Goal: Book appointment/travel/reservation: Book appointment/travel/reservation

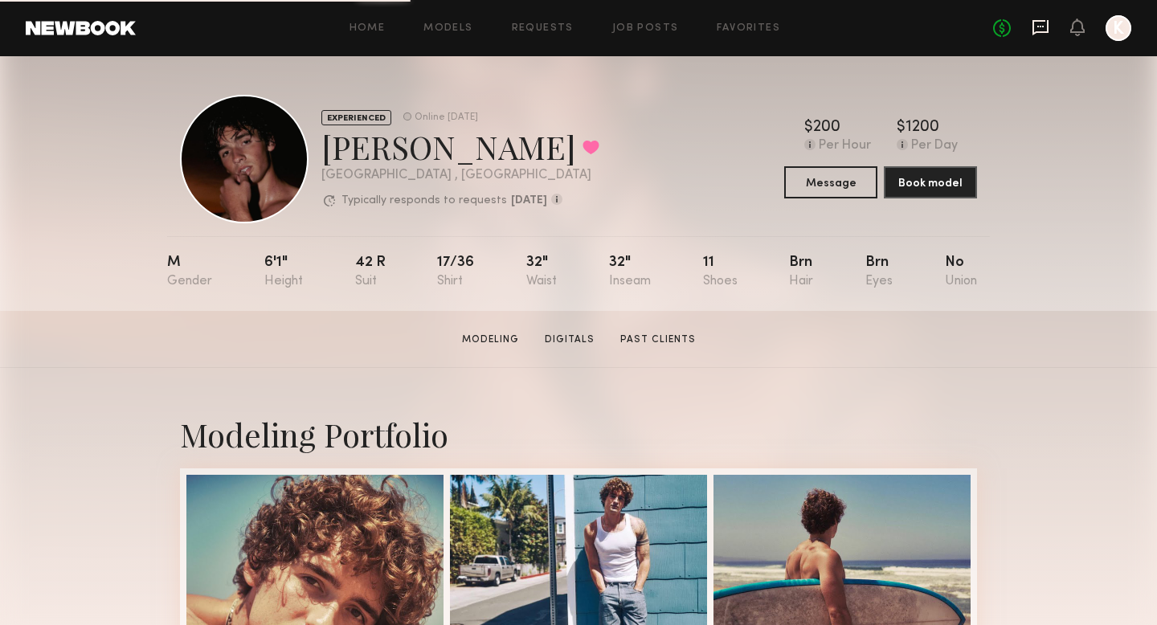
click at [1045, 28] on icon at bounding box center [1041, 27] width 18 height 18
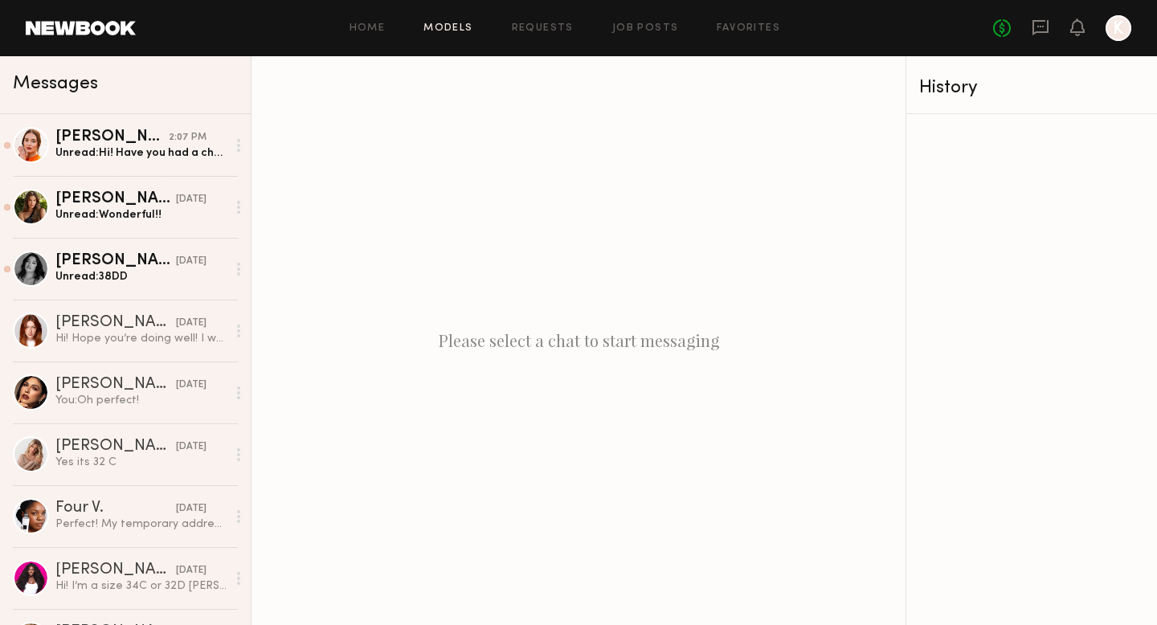
click at [467, 26] on link "Models" at bounding box center [447, 28] width 49 height 10
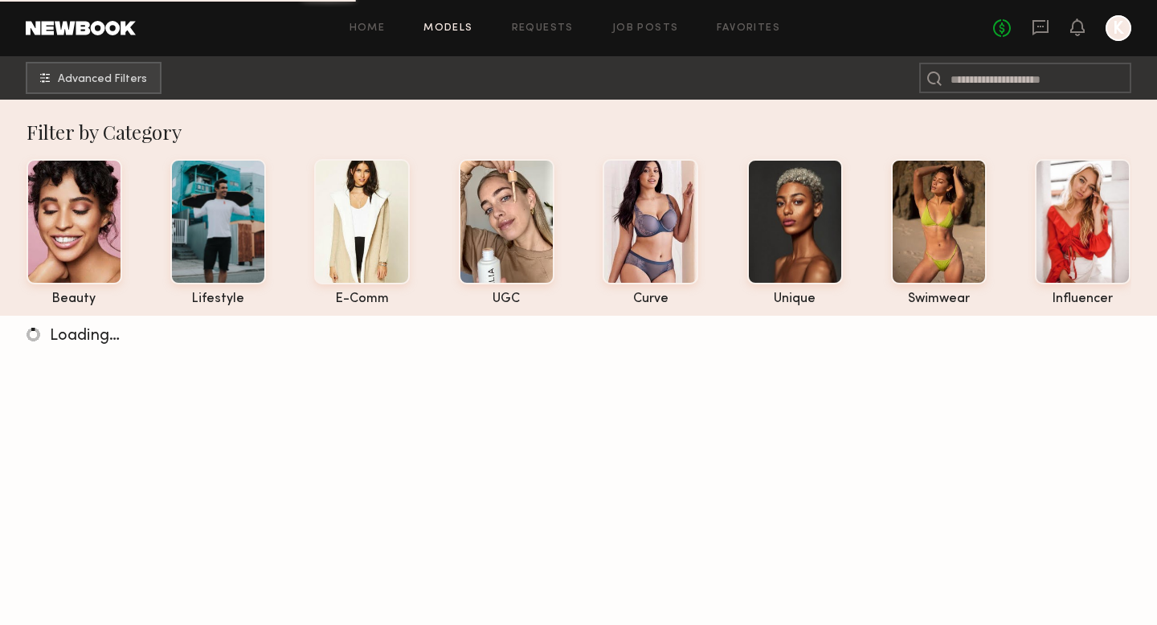
scroll to position [63, 0]
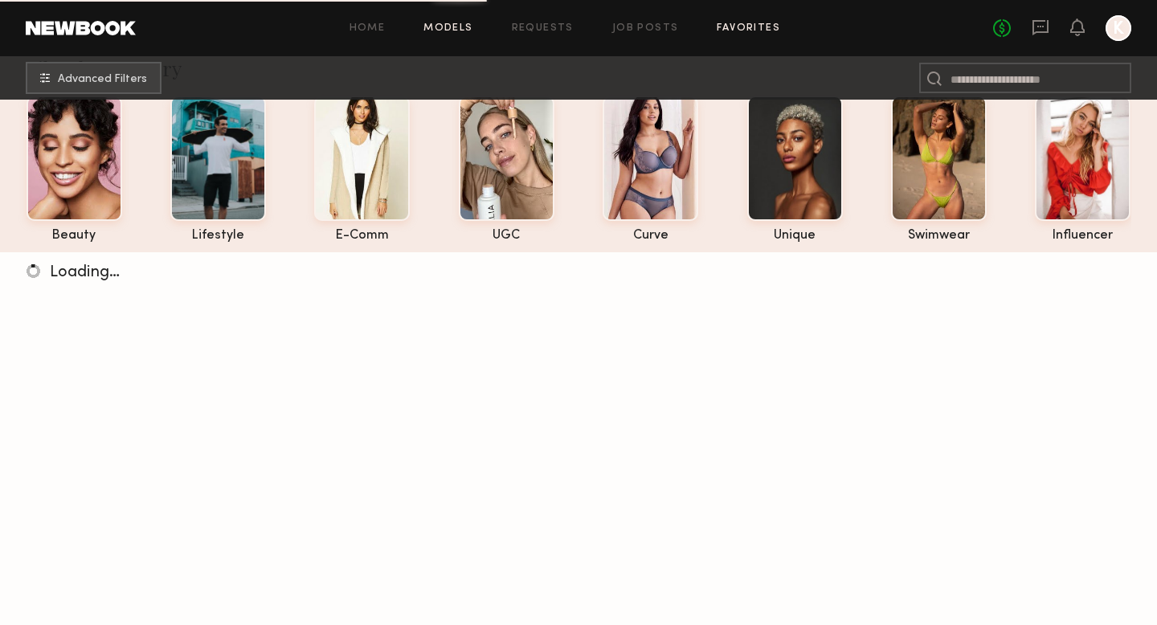
click at [748, 25] on link "Favorites" at bounding box center [748, 28] width 63 height 10
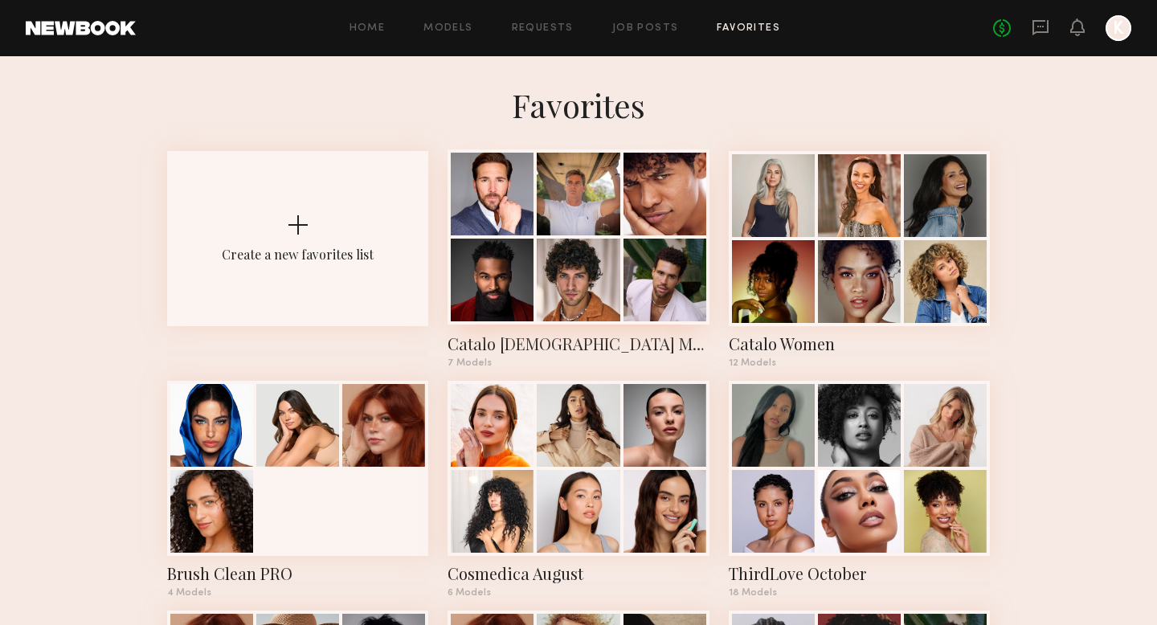
click at [568, 246] on div at bounding box center [578, 280] width 83 height 83
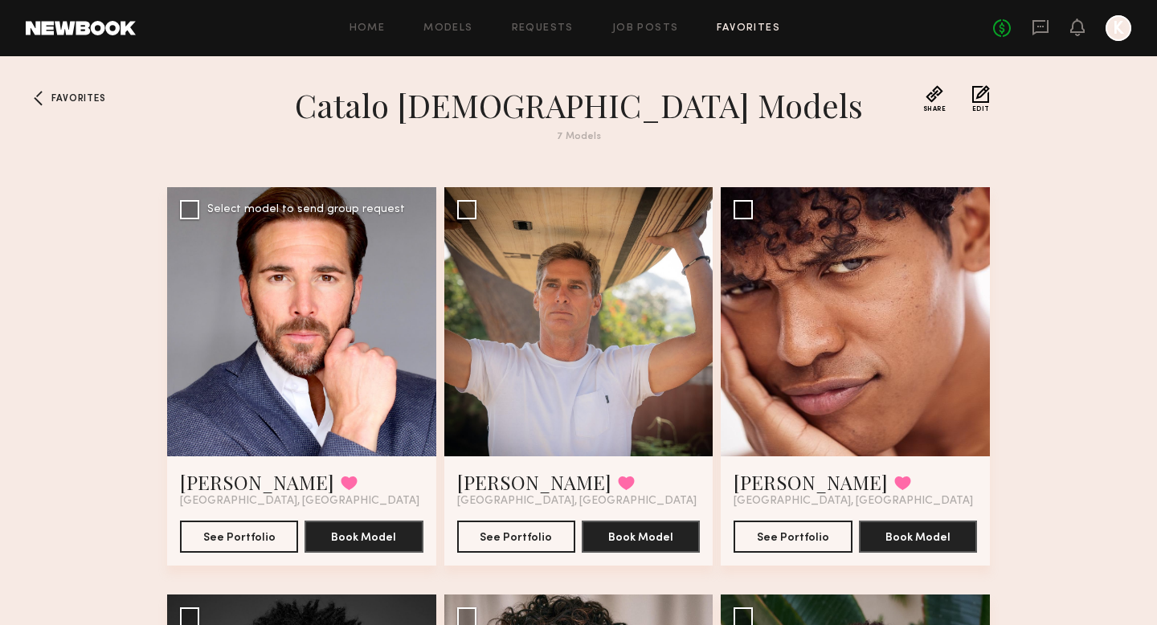
click at [282, 315] on div at bounding box center [301, 321] width 269 height 269
click at [326, 259] on div at bounding box center [301, 321] width 269 height 269
click at [250, 530] on button "See Portfolio" at bounding box center [239, 536] width 118 height 32
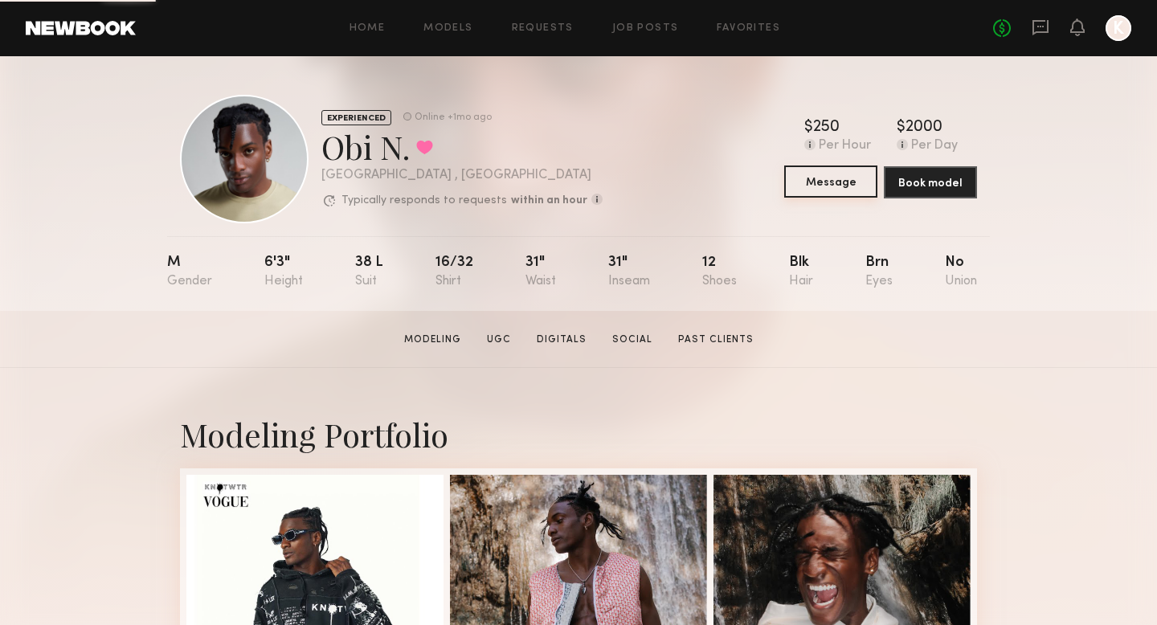
click at [807, 178] on button "Message" at bounding box center [830, 181] width 93 height 32
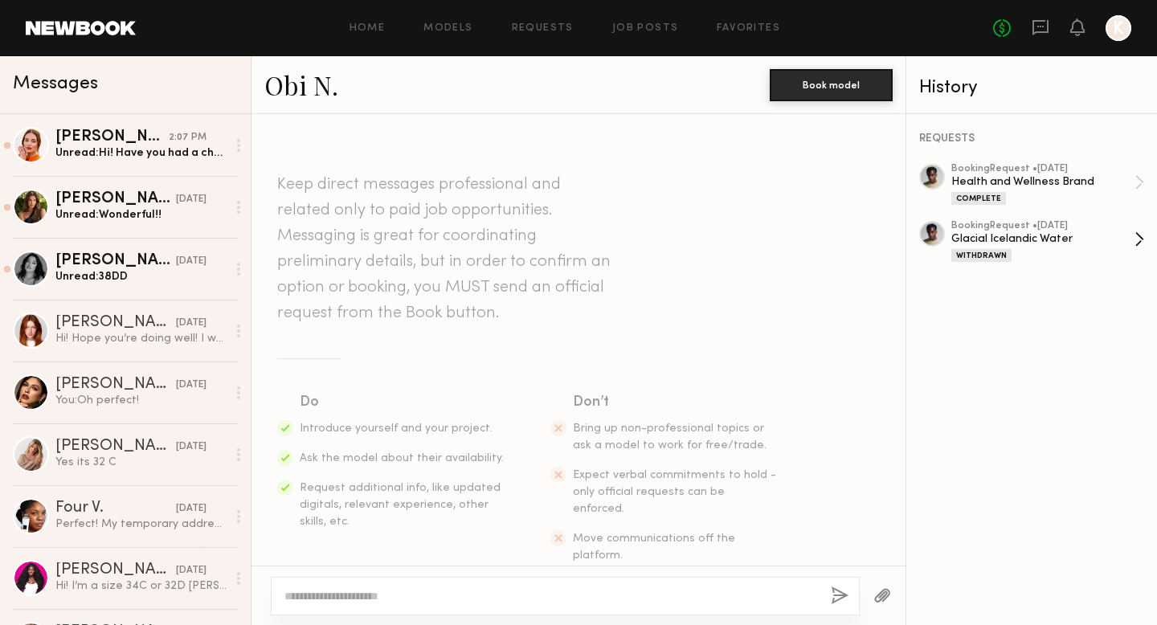
click at [1047, 243] on div "Glacial Icelandic Water" at bounding box center [1042, 238] width 183 height 15
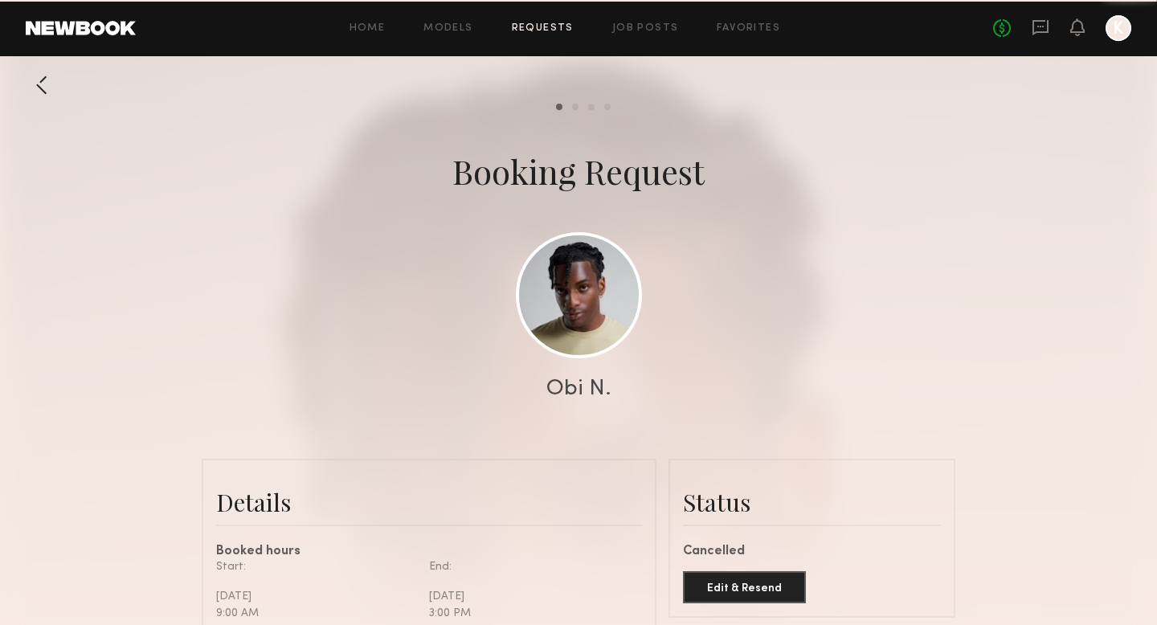
scroll to position [1836, 0]
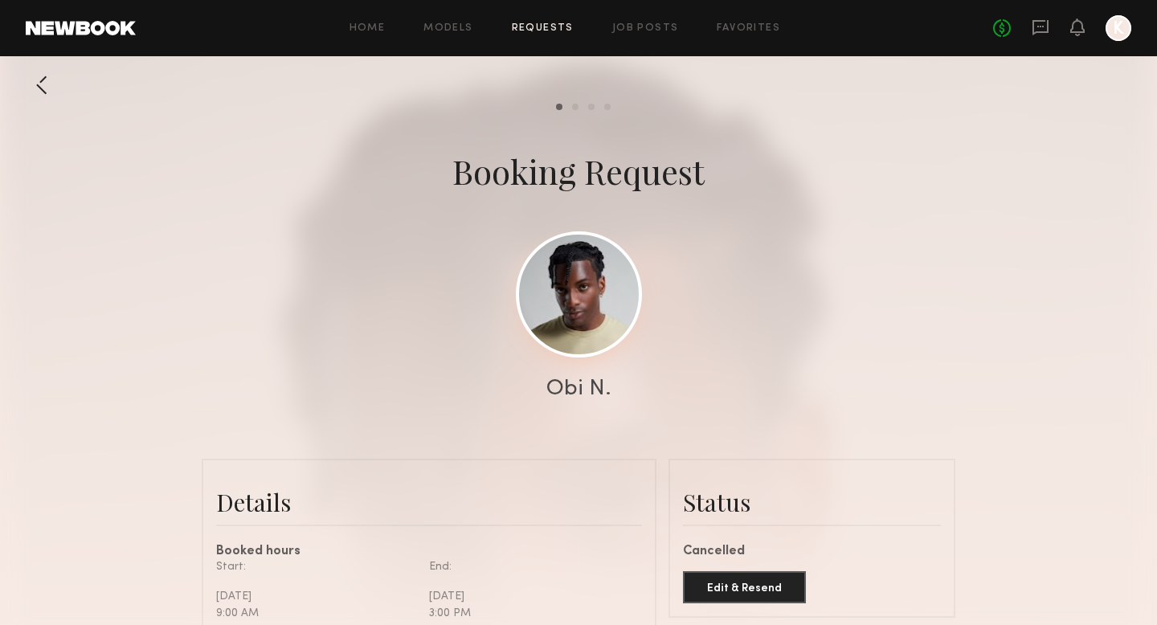
click at [566, 290] on link at bounding box center [579, 294] width 126 height 126
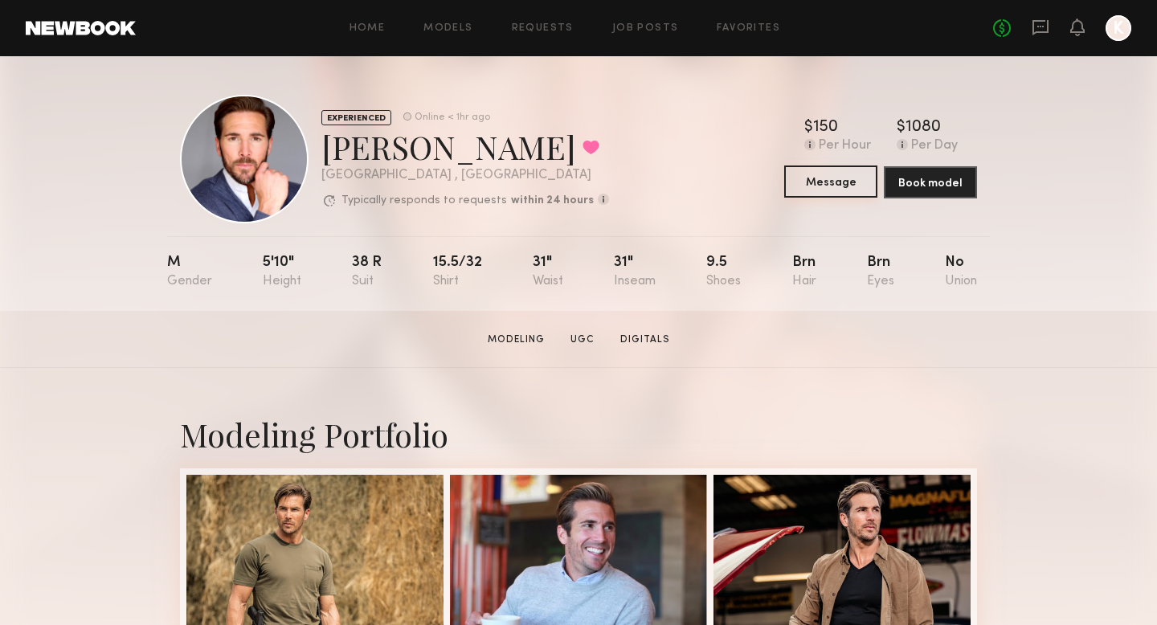
click at [848, 166] on button "Message" at bounding box center [830, 181] width 93 height 32
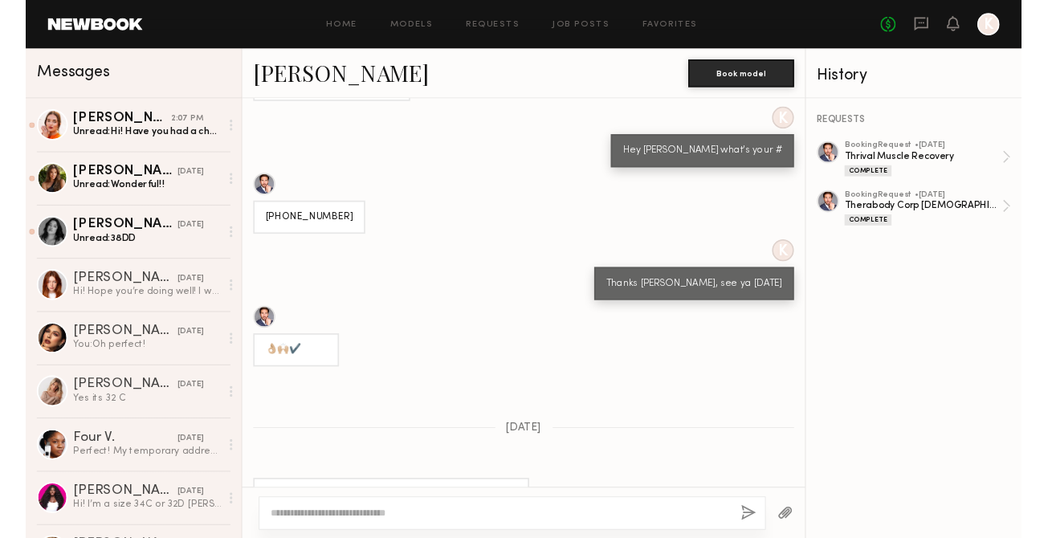
scroll to position [404, 0]
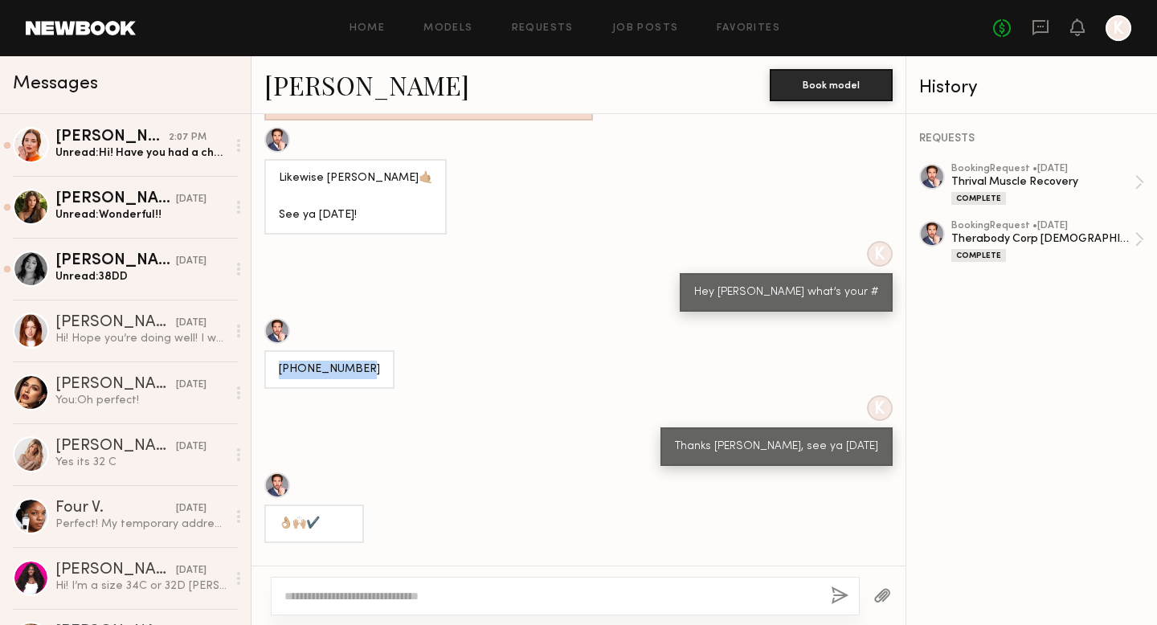
drag, startPoint x: 353, startPoint y: 366, endPoint x: 270, endPoint y: 366, distance: 83.5
click at [270, 366] on div "(717)468-4642" at bounding box center [329, 369] width 130 height 39
copy div "(717)468-4642"
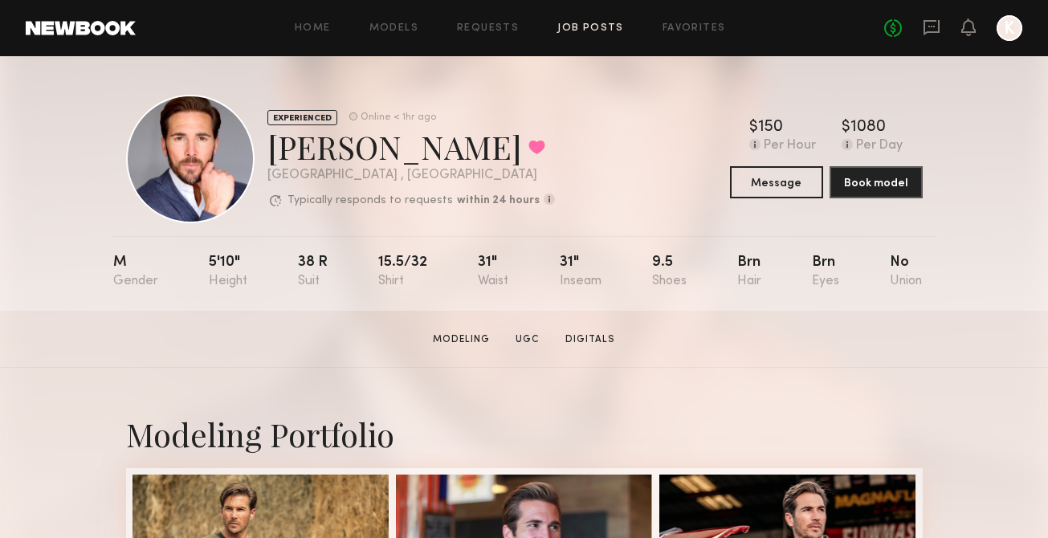
click at [579, 26] on link "Job Posts" at bounding box center [591, 28] width 67 height 10
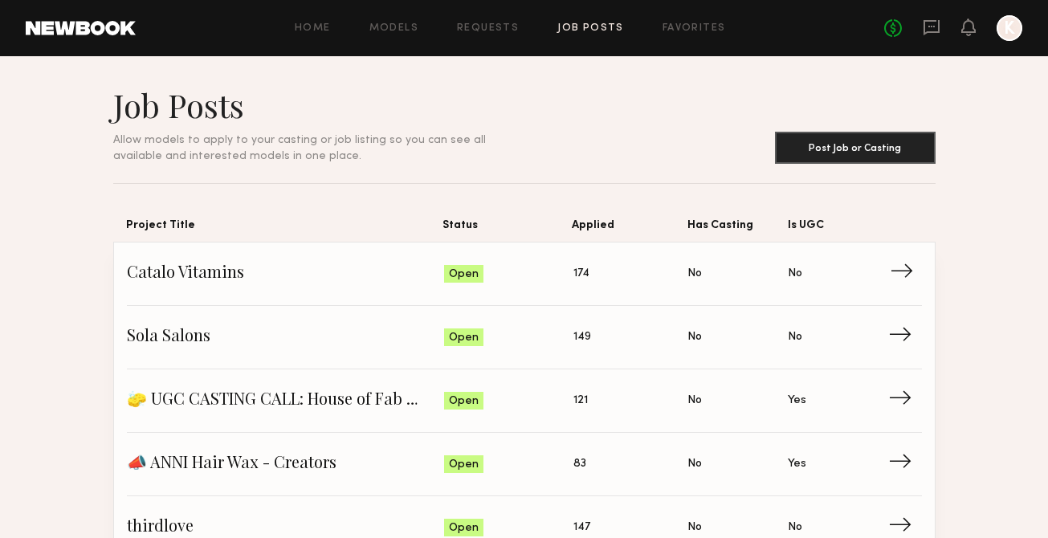
click at [216, 280] on span "Catalo Vitamins" at bounding box center [286, 274] width 318 height 24
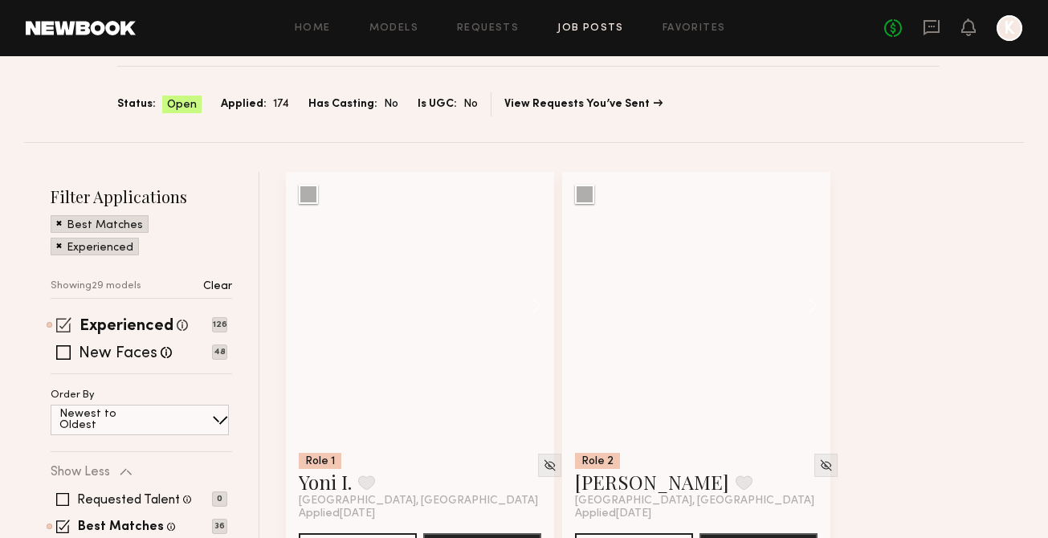
click at [57, 326] on span at bounding box center [63, 324] width 15 height 15
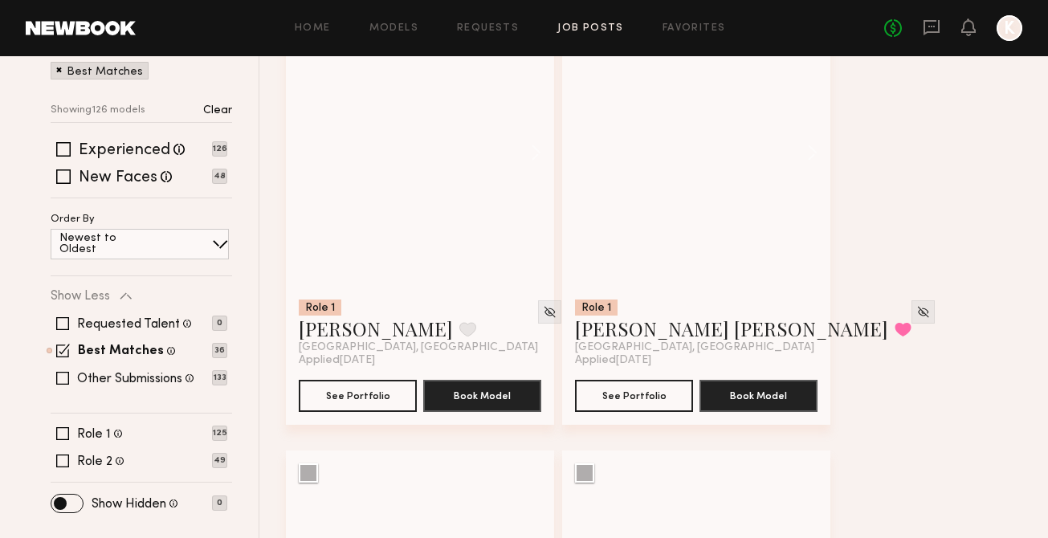
scroll to position [259, 0]
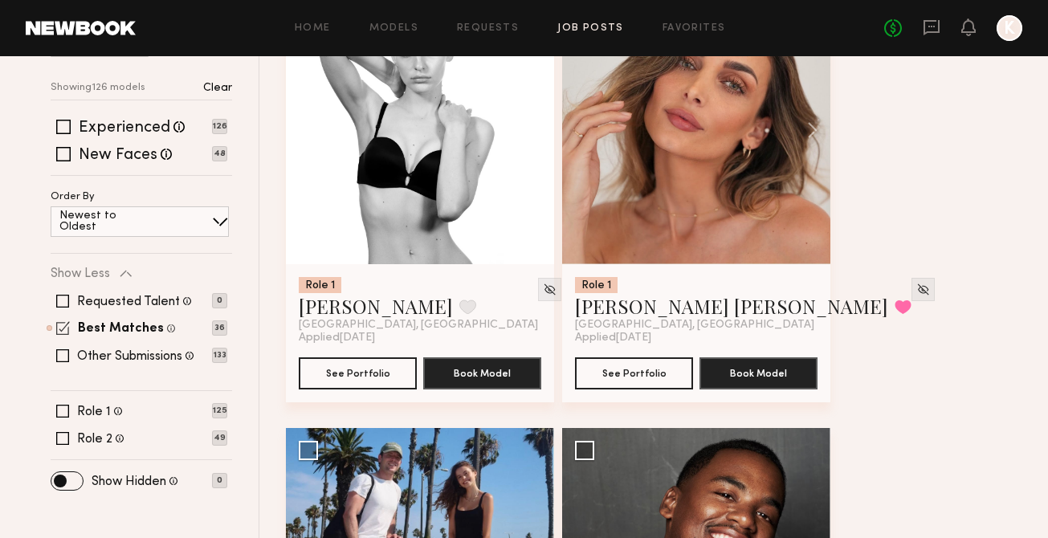
click at [66, 327] on span at bounding box center [63, 328] width 14 height 14
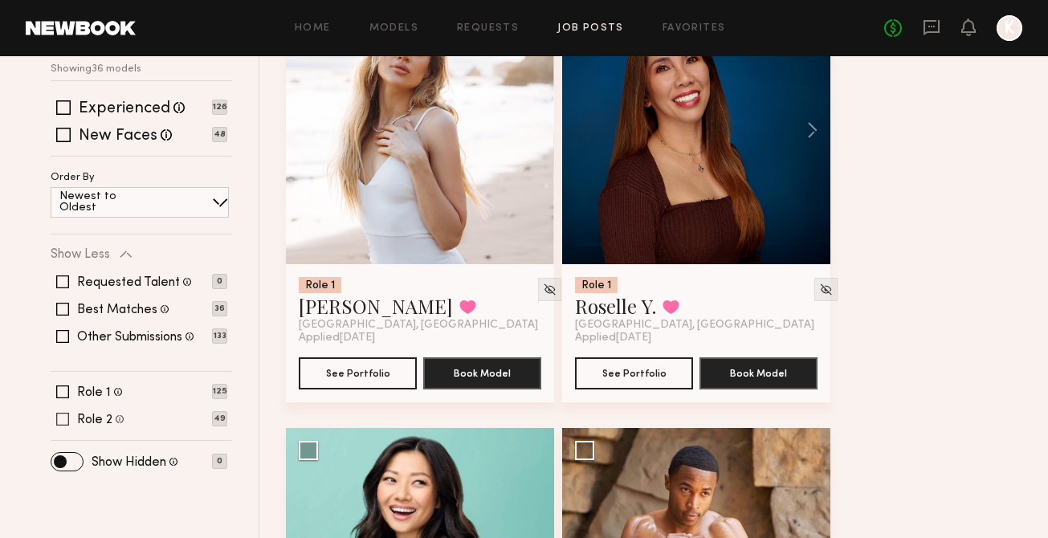
click at [64, 414] on span at bounding box center [62, 419] width 13 height 13
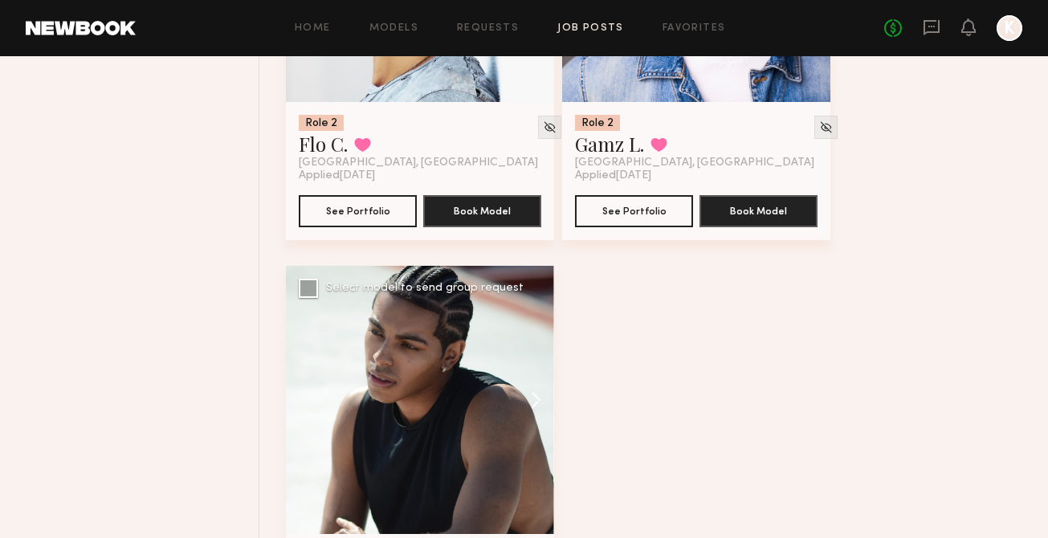
scroll to position [10215, 0]
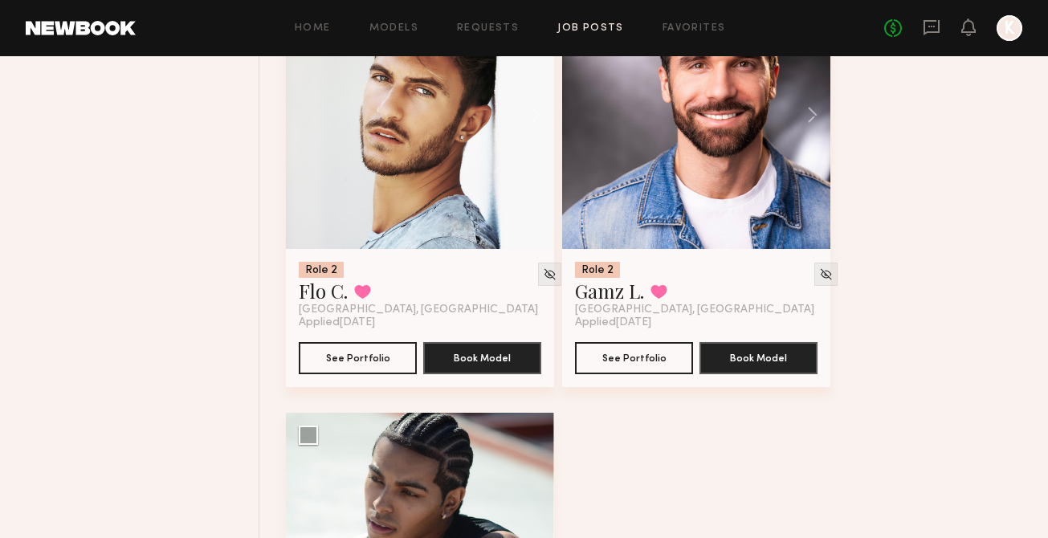
click at [588, 39] on div "Home Models Requests Job Posts Favorites Sign Out No fees up to $5,000 K" at bounding box center [579, 28] width 887 height 26
click at [588, 33] on link "Job Posts" at bounding box center [591, 28] width 67 height 10
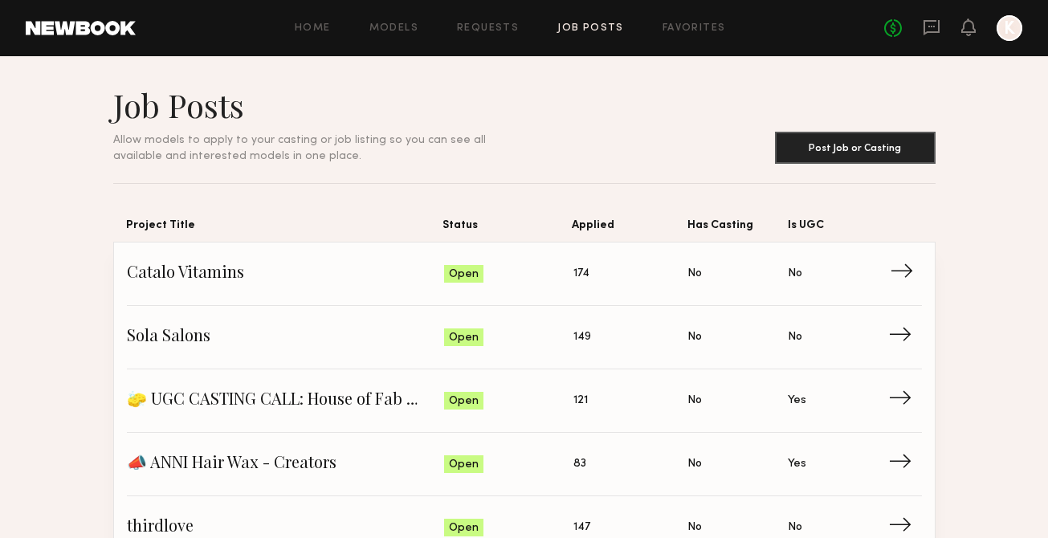
click at [213, 274] on span "Catalo Vitamins" at bounding box center [286, 274] width 318 height 24
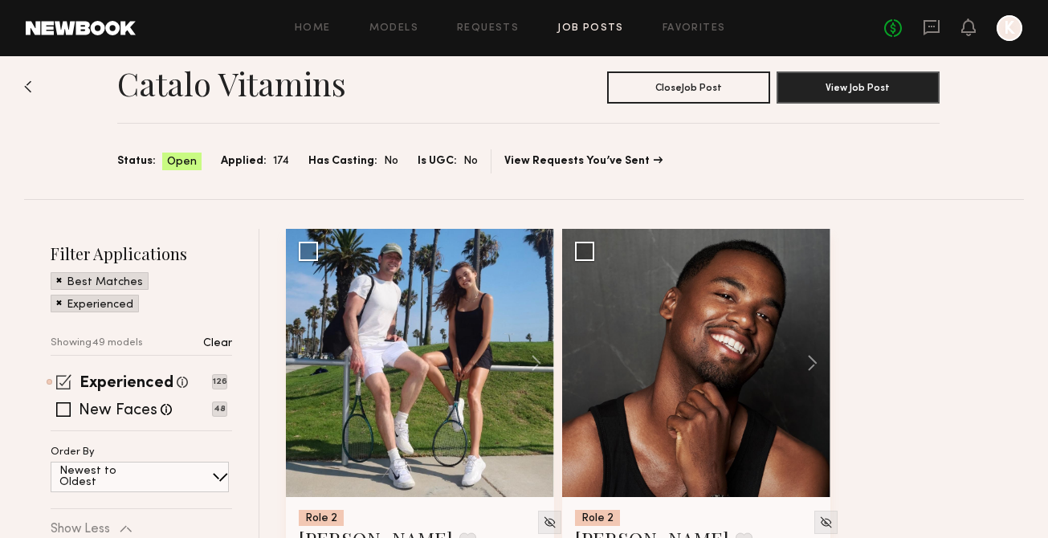
click at [67, 382] on span at bounding box center [63, 381] width 15 height 15
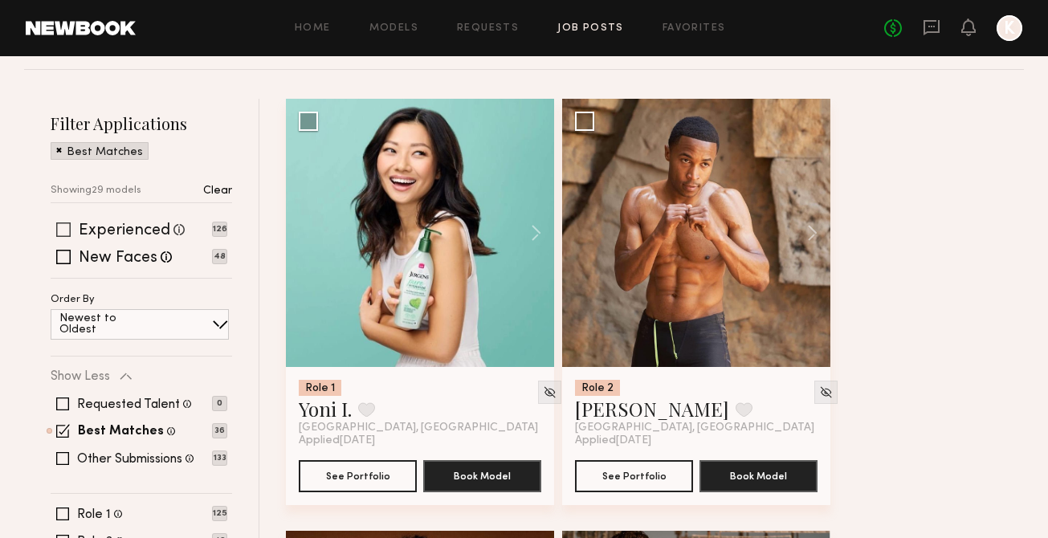
scroll to position [249, 0]
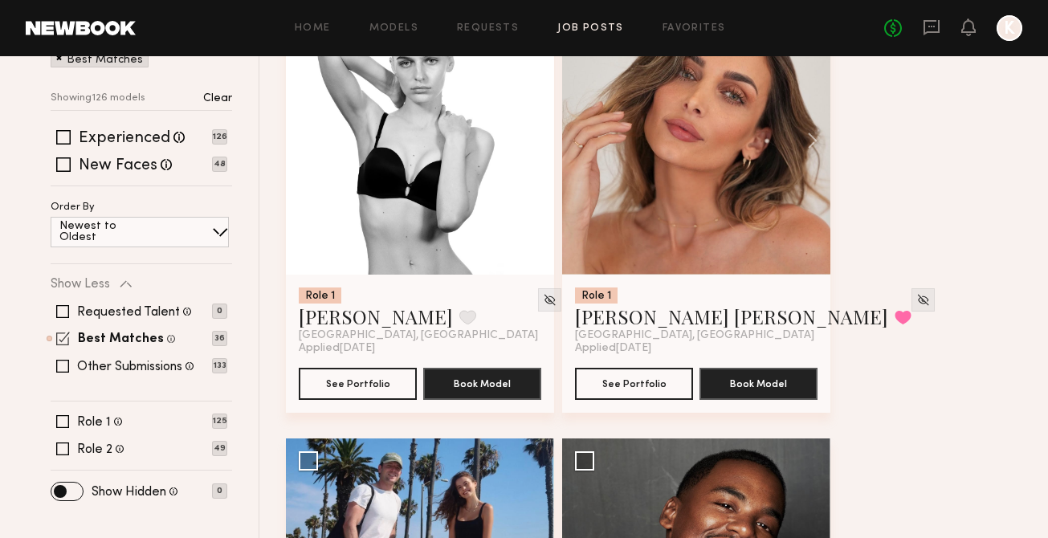
click at [59, 337] on span at bounding box center [63, 339] width 14 height 14
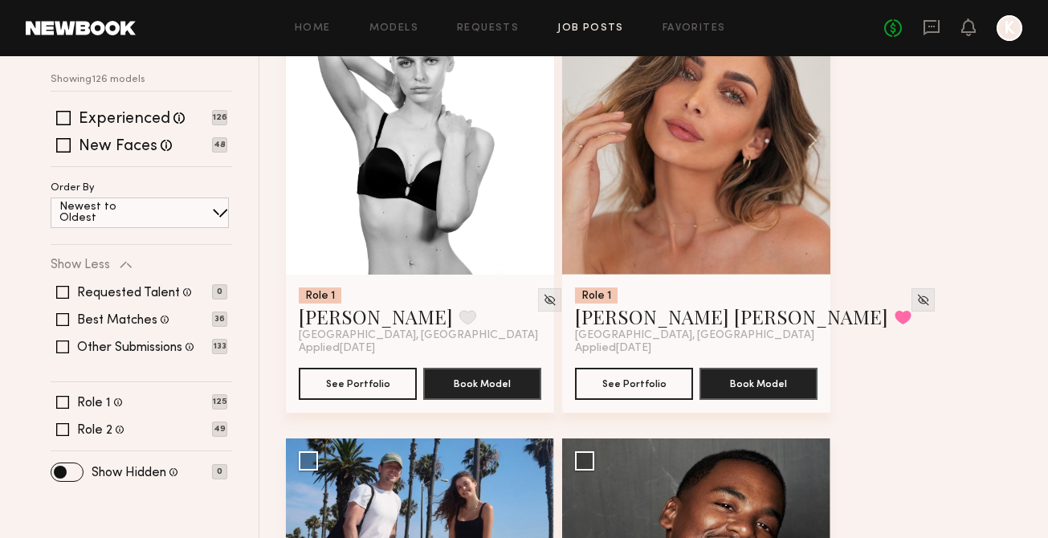
click at [685, 22] on div "Home Models Requests Job Posts Favorites Sign Out No fees up to $5,000 K" at bounding box center [579, 28] width 887 height 26
click at [683, 27] on link "Favorites" at bounding box center [694, 28] width 63 height 10
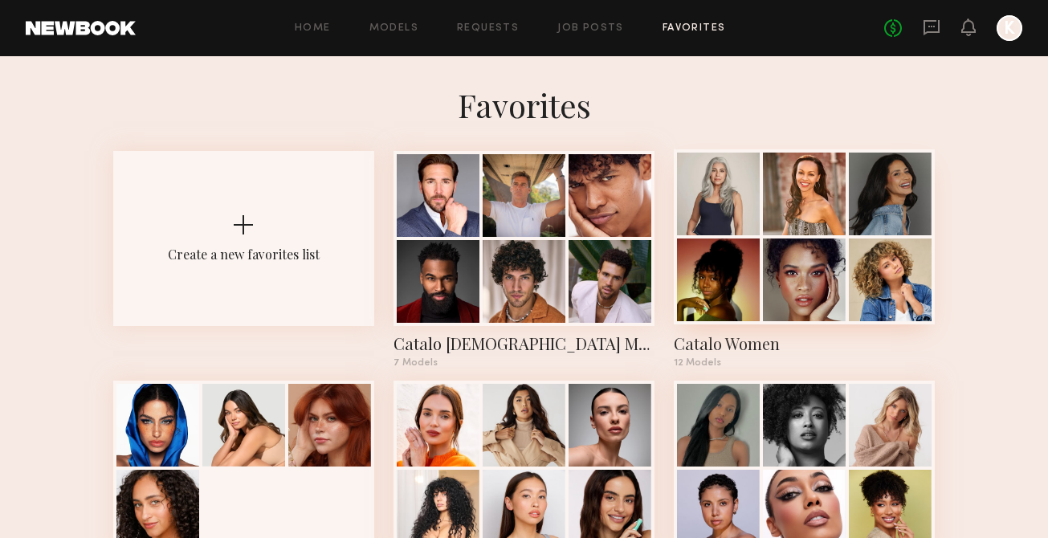
click at [835, 214] on div at bounding box center [804, 194] width 83 height 83
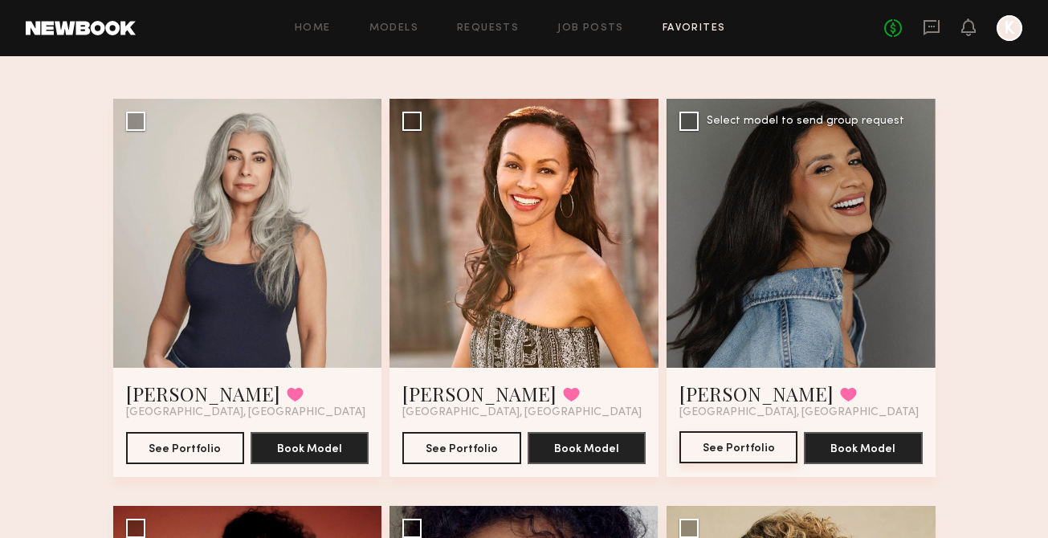
scroll to position [103, 0]
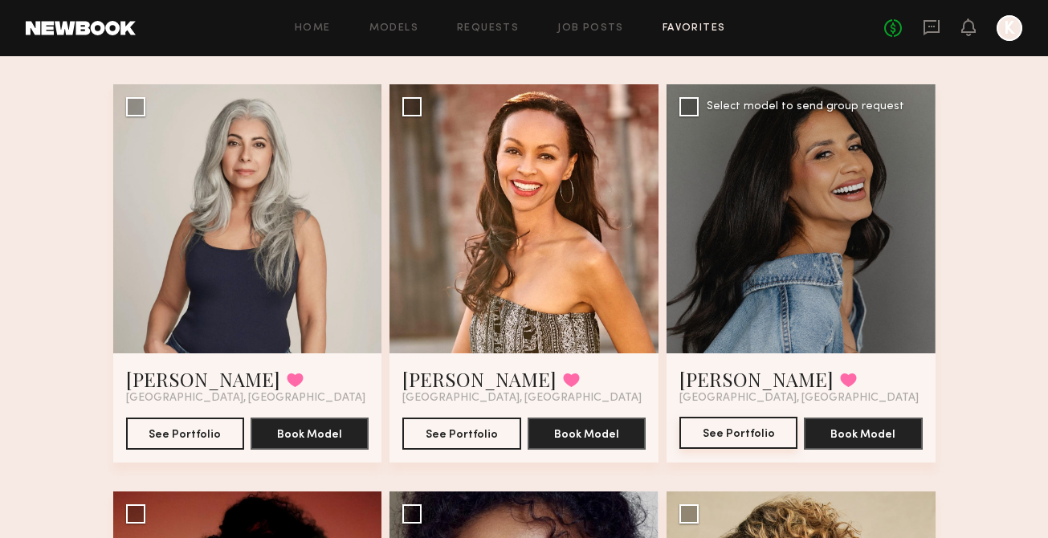
click at [755, 431] on button "See Portfolio" at bounding box center [739, 433] width 118 height 32
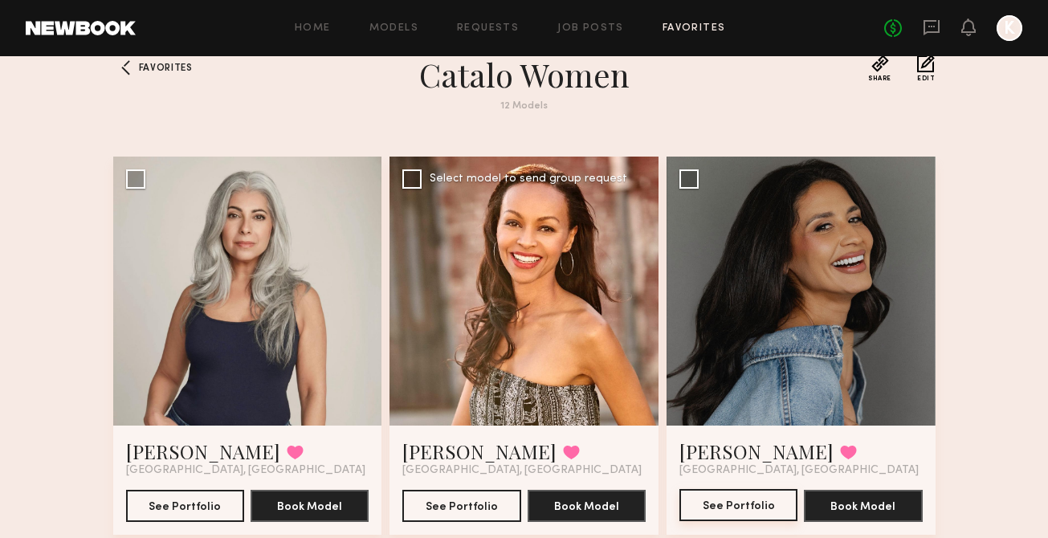
scroll to position [0, 0]
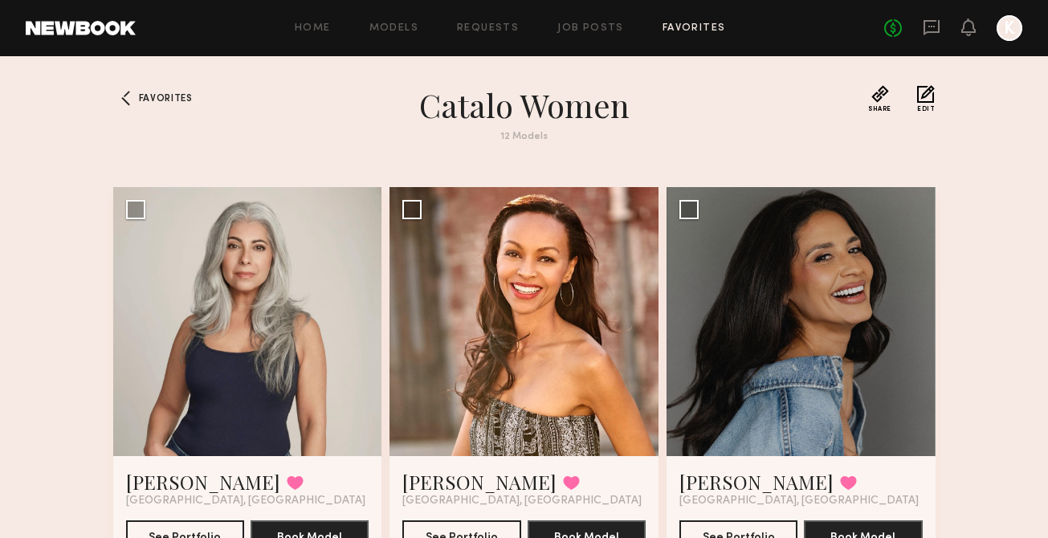
click at [666, 35] on div "Home Models Requests Job Posts Favorites Sign Out No fees up to $5,000 K" at bounding box center [579, 28] width 887 height 26
click at [672, 31] on link "Favorites" at bounding box center [694, 28] width 63 height 10
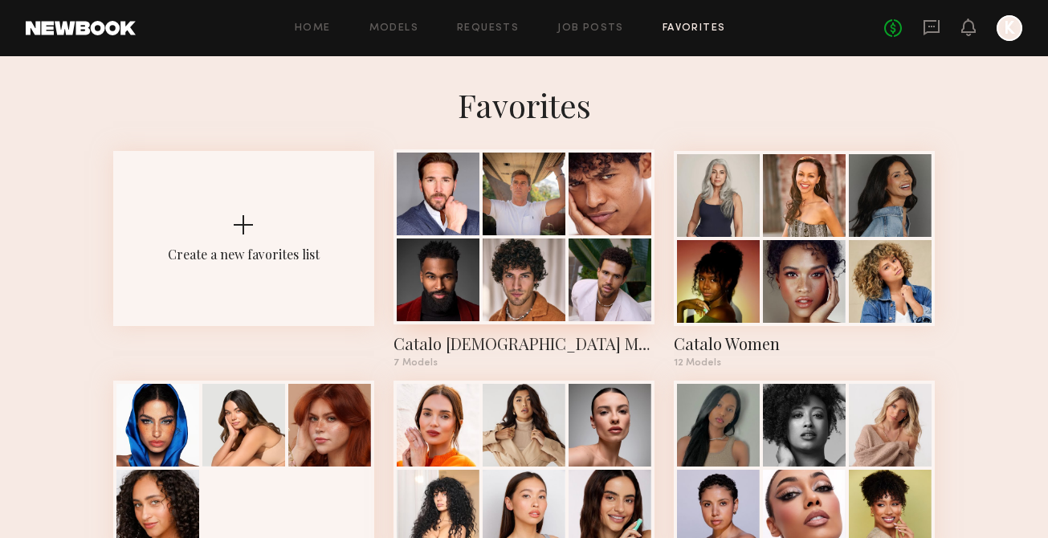
click at [427, 193] on div at bounding box center [438, 194] width 83 height 83
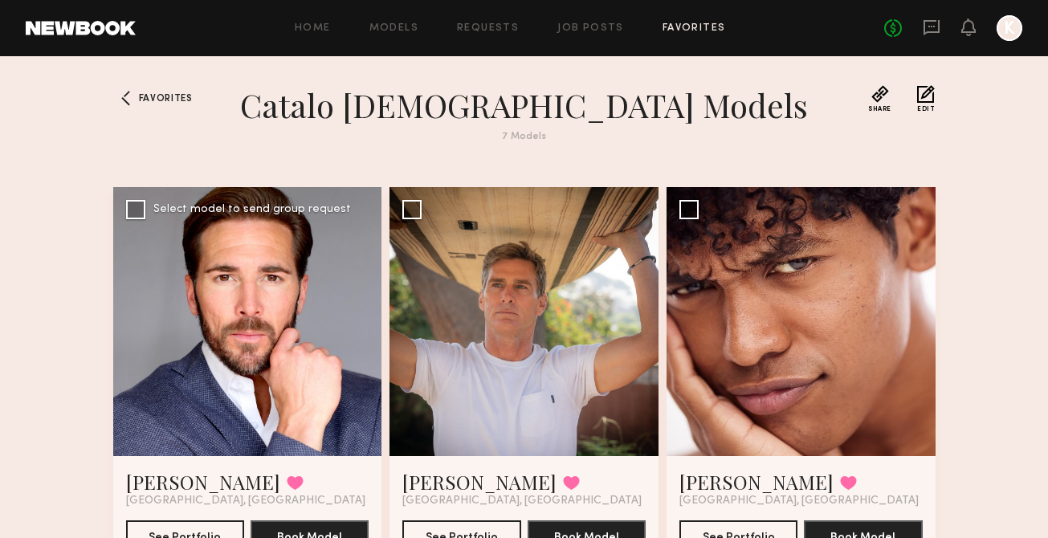
click at [248, 268] on div at bounding box center [247, 321] width 269 height 269
click at [299, 299] on div at bounding box center [247, 321] width 269 height 269
click at [302, 354] on div at bounding box center [247, 321] width 269 height 269
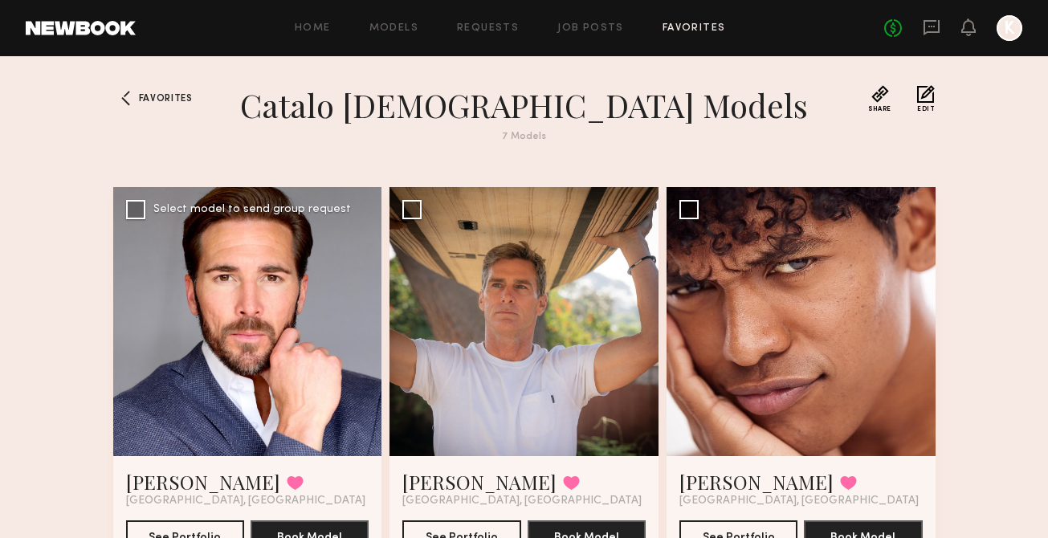
click at [302, 354] on div at bounding box center [247, 321] width 269 height 269
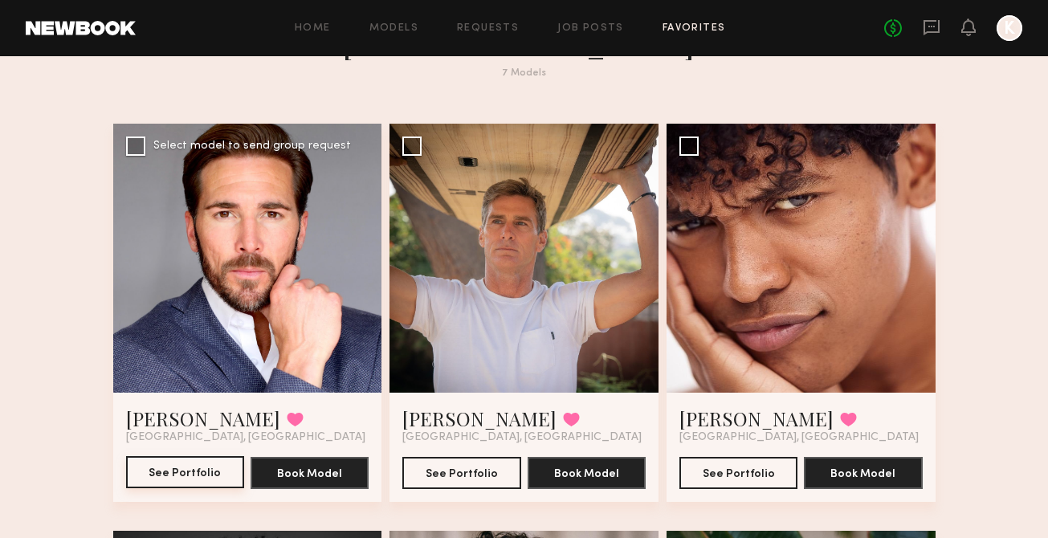
click at [165, 472] on button "See Portfolio" at bounding box center [185, 472] width 118 height 32
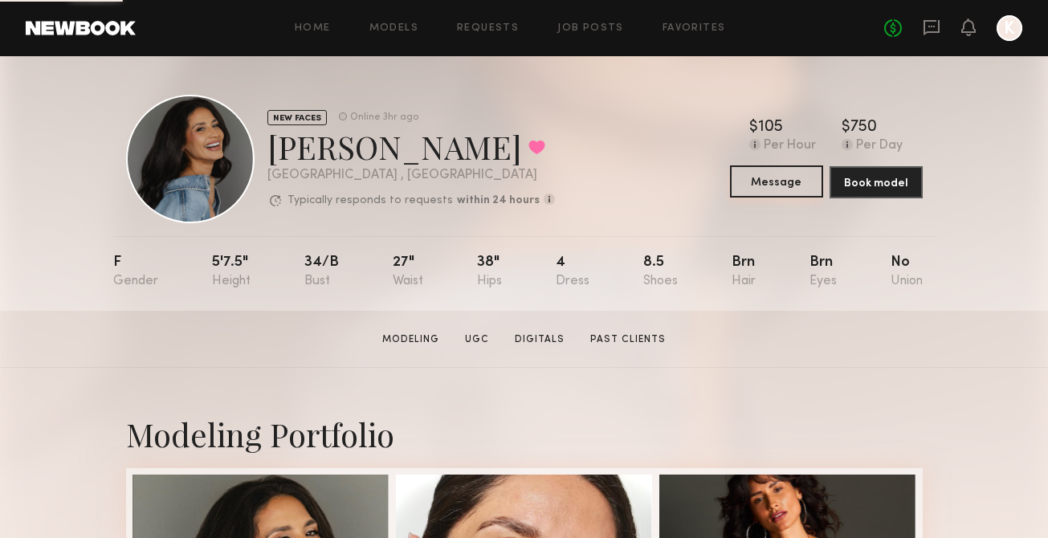
click at [796, 187] on button "Message" at bounding box center [776, 181] width 93 height 32
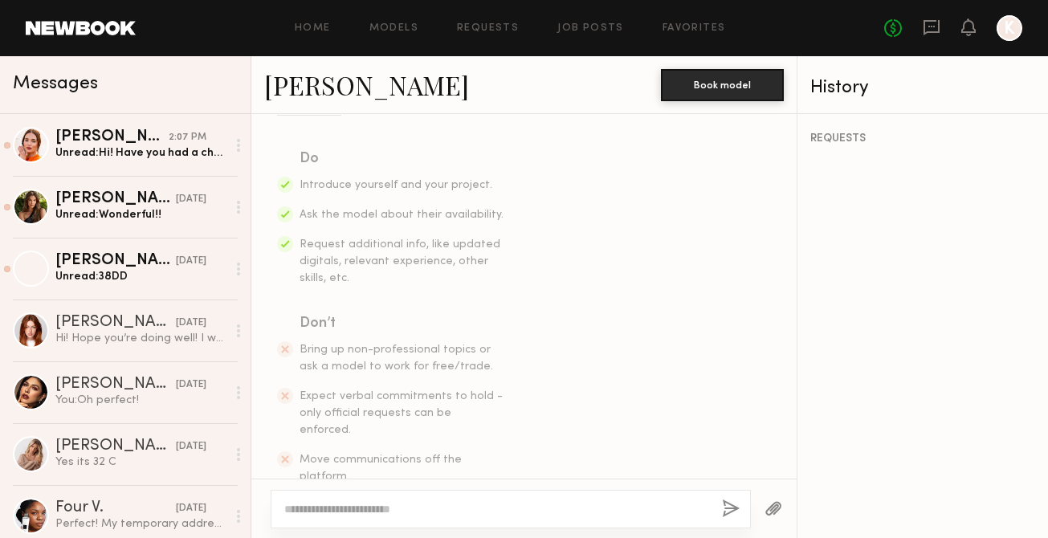
scroll to position [278, 0]
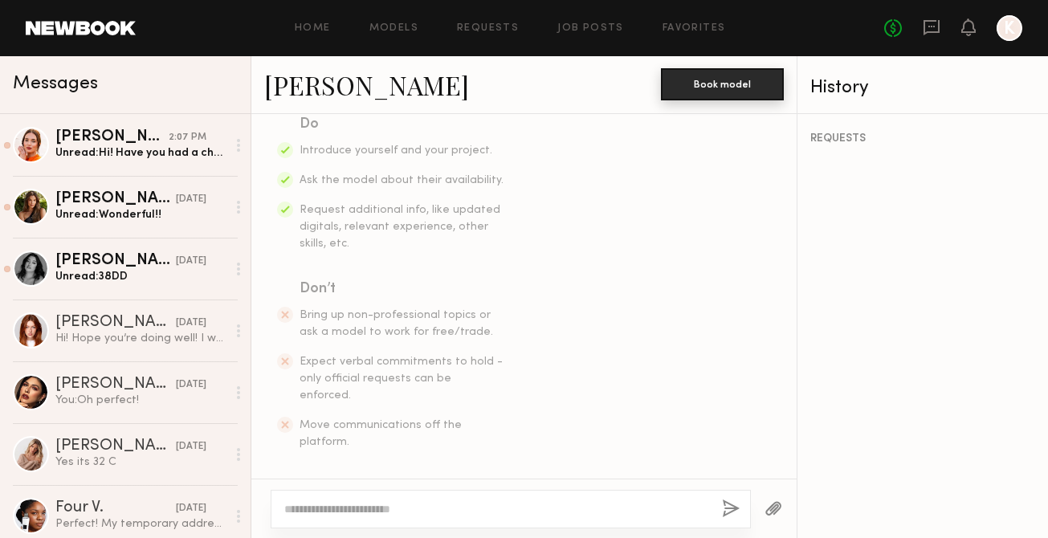
click at [728, 80] on button "Book model" at bounding box center [722, 84] width 123 height 32
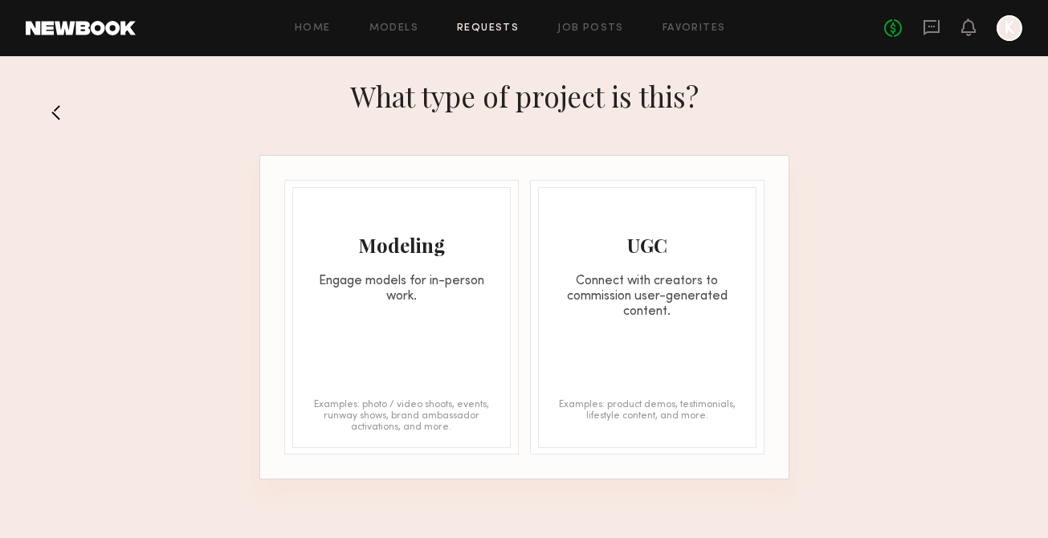
click at [439, 245] on div "Modeling" at bounding box center [401, 245] width 217 height 26
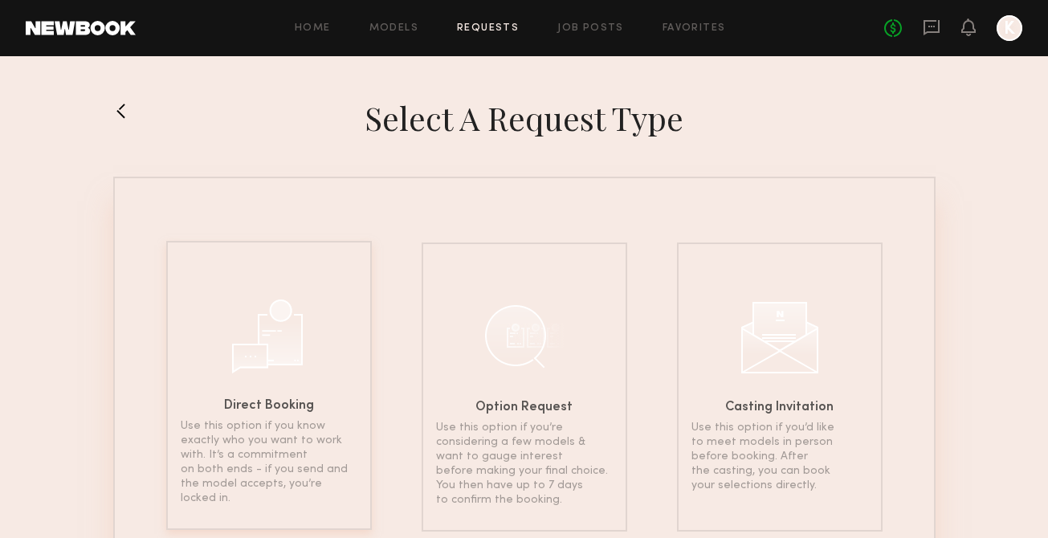
click at [304, 304] on div at bounding box center [269, 334] width 80 height 80
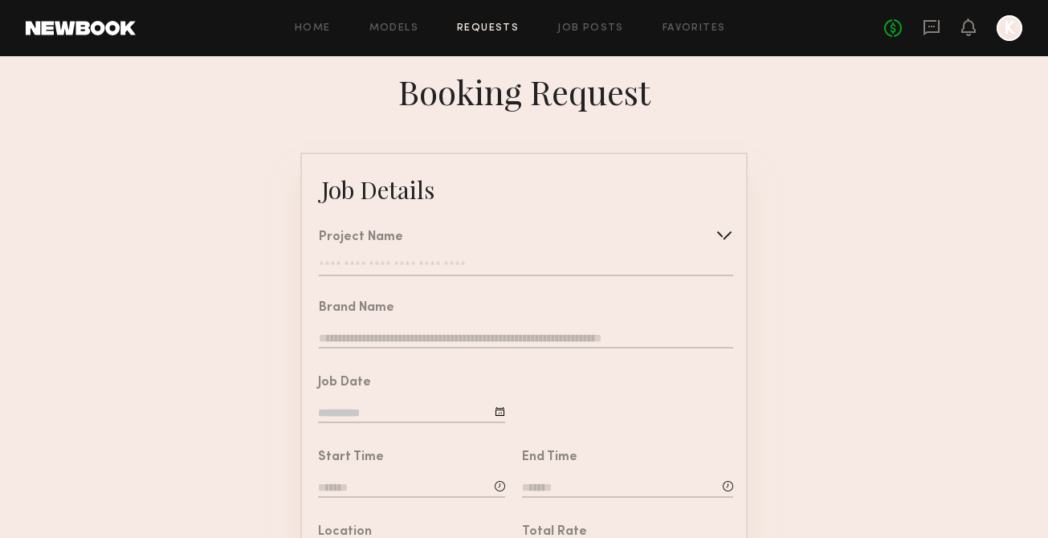
click at [343, 264] on input "text" at bounding box center [526, 268] width 415 height 16
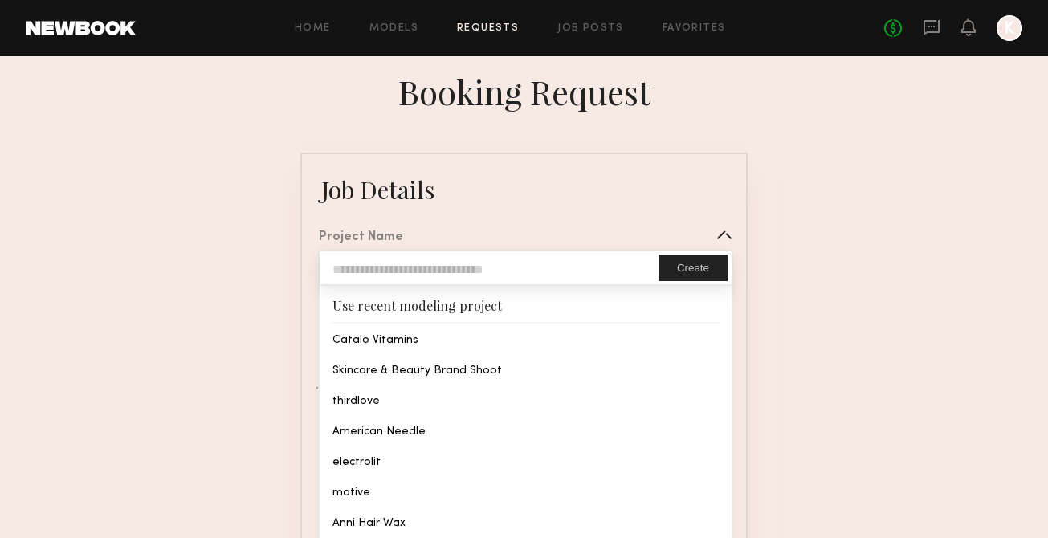
type input "**********"
type input "******"
type input "**********"
type textarea "**********"
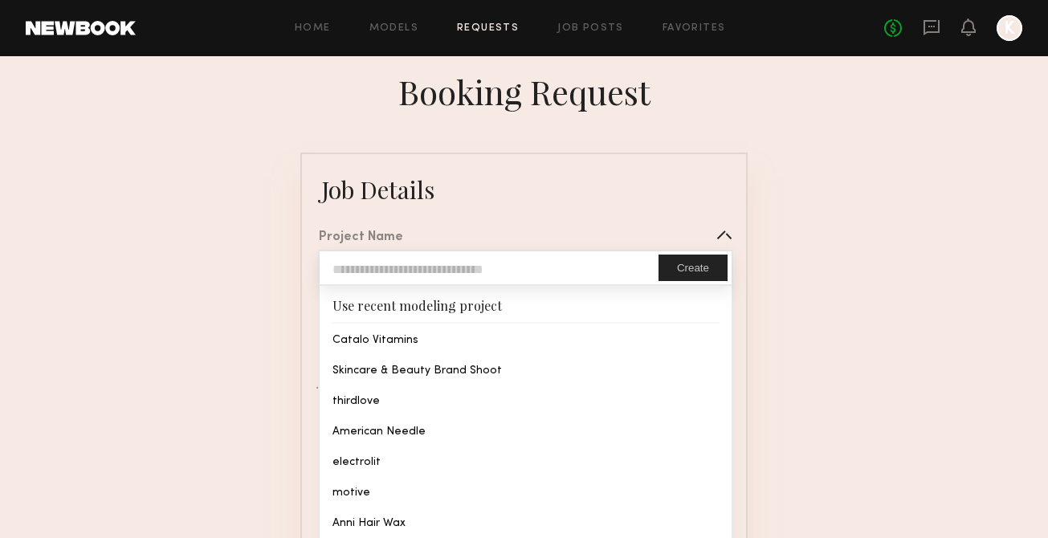
type textarea "**********"
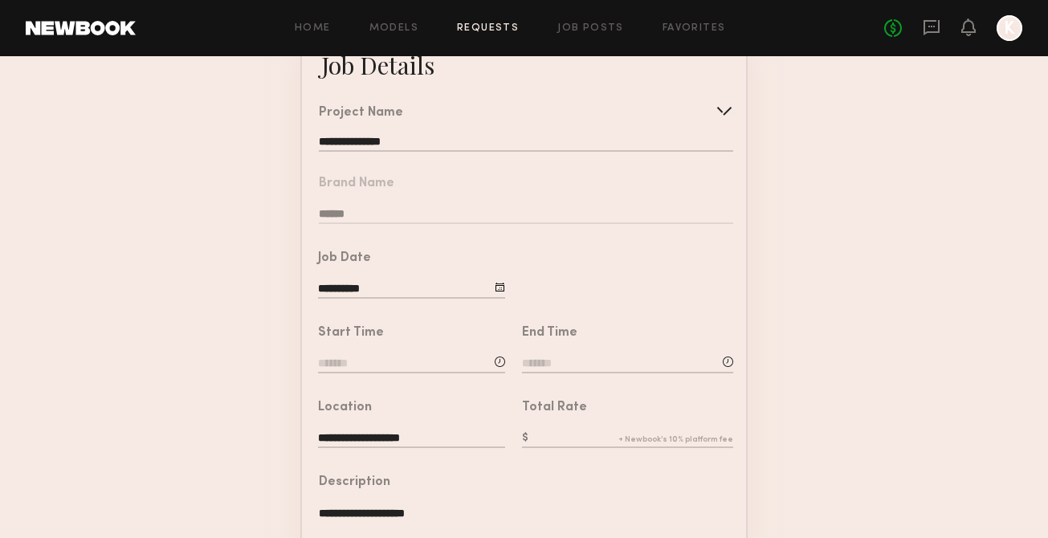
scroll to position [143, 0]
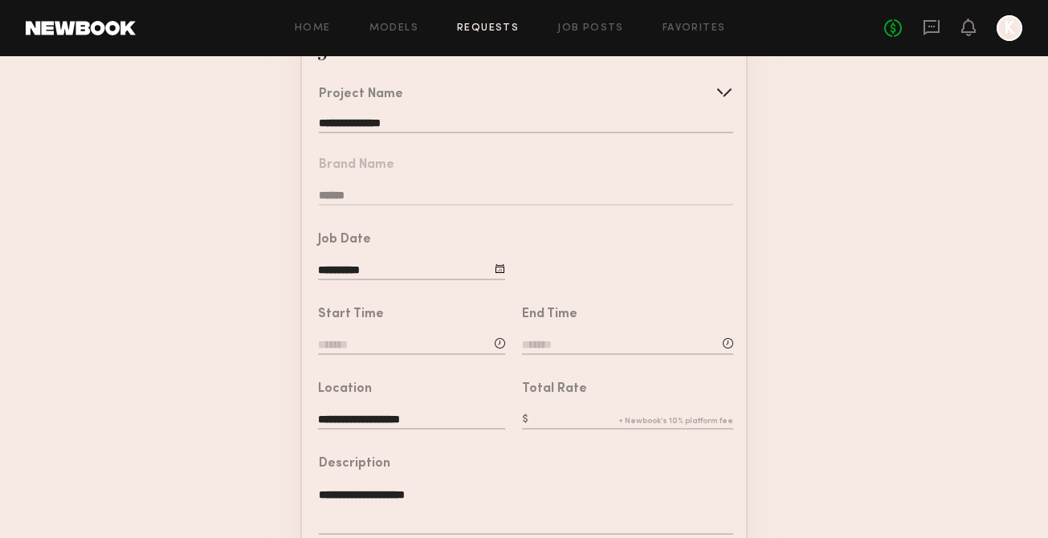
click at [366, 346] on input at bounding box center [411, 346] width 187 height 18
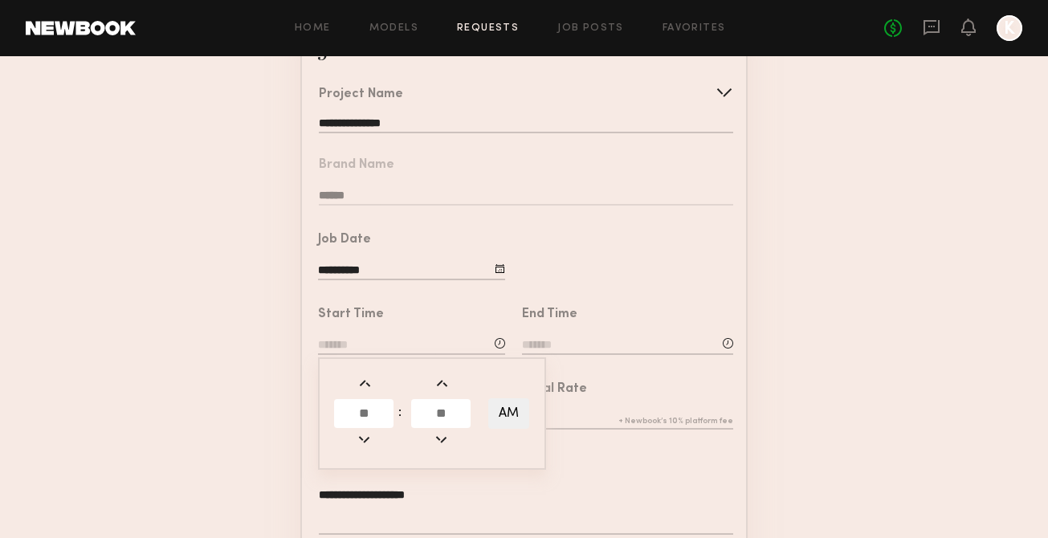
click at [371, 415] on input "text" at bounding box center [363, 413] width 59 height 29
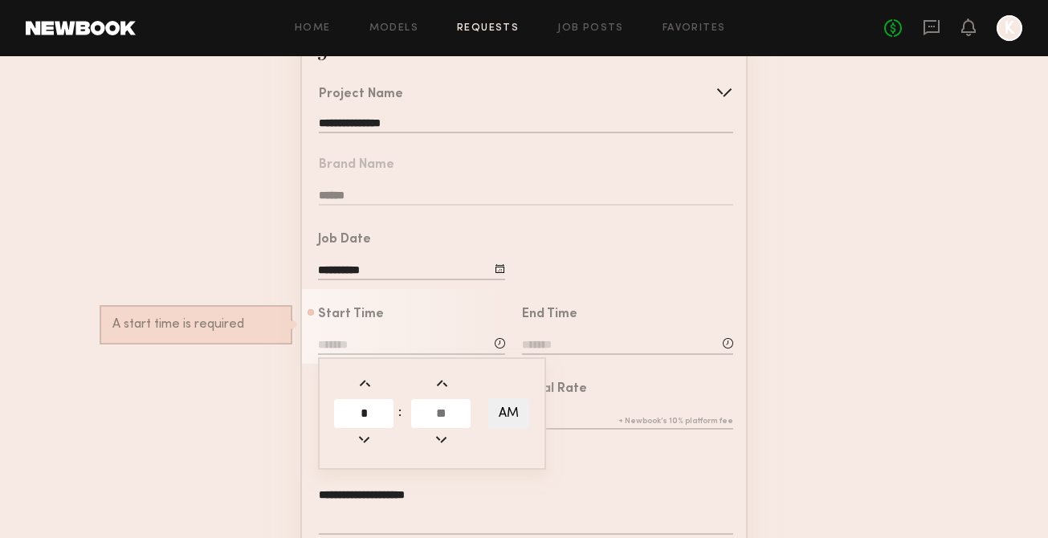
type input "*"
click at [442, 421] on input "text" at bounding box center [440, 413] width 59 height 29
type input "**"
type input "*******"
type input "**"
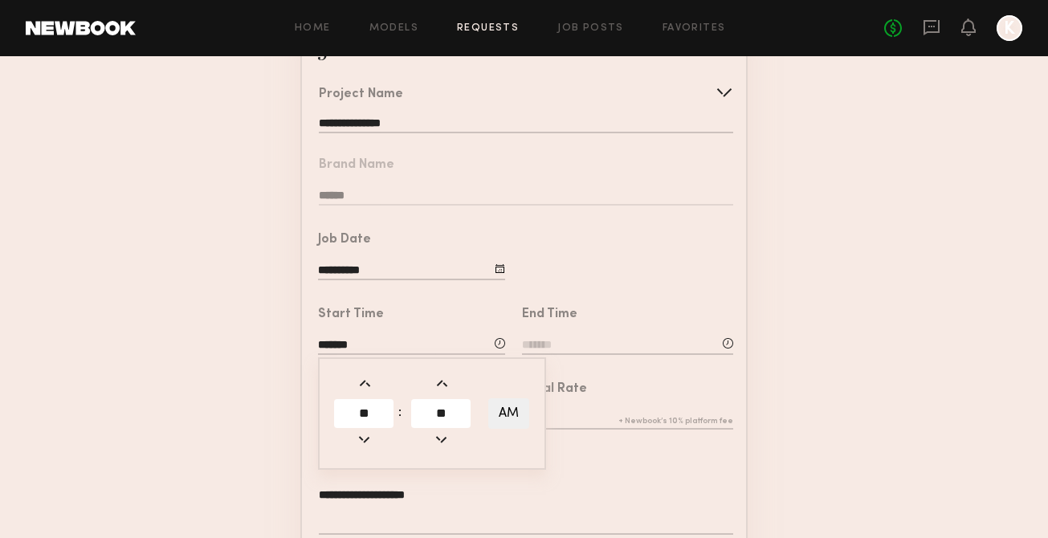
click at [575, 278] on div at bounding box center [625, 251] width 241 height 75
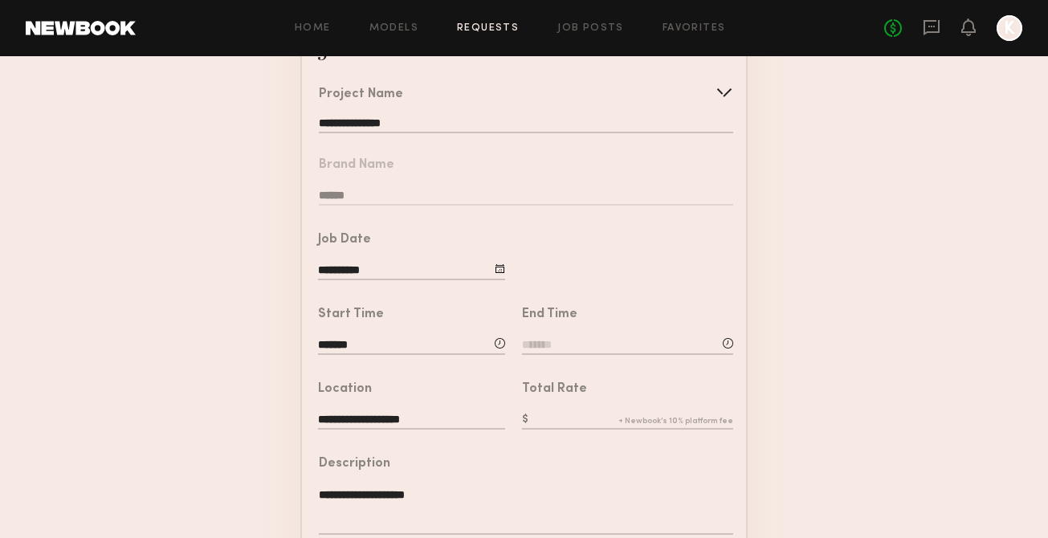
click at [542, 345] on input at bounding box center [627, 346] width 211 height 18
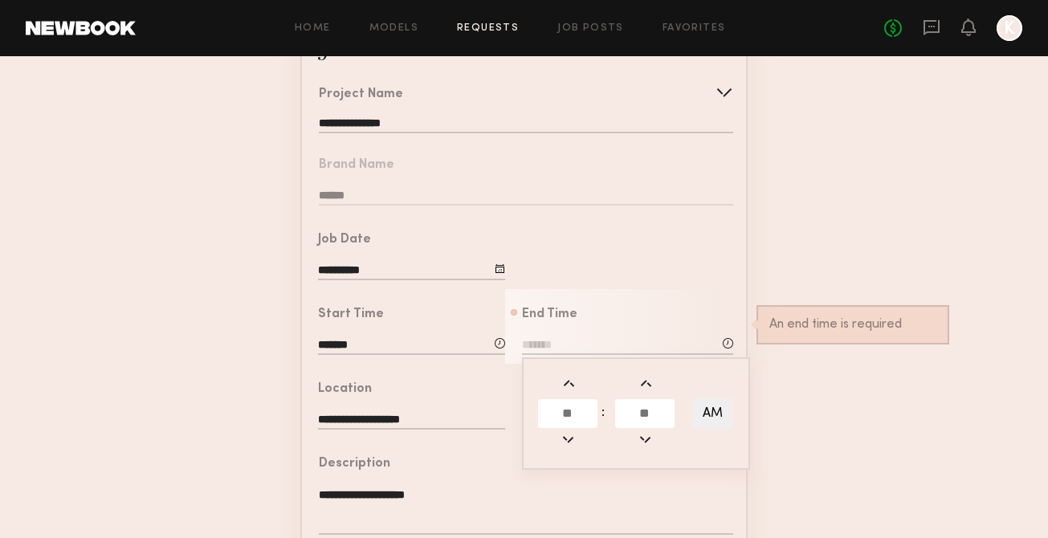
click at [556, 409] on input "text" at bounding box center [567, 413] width 59 height 29
type input "*"
click at [637, 404] on input "text" at bounding box center [644, 413] width 59 height 29
type input "**"
type input "*******"
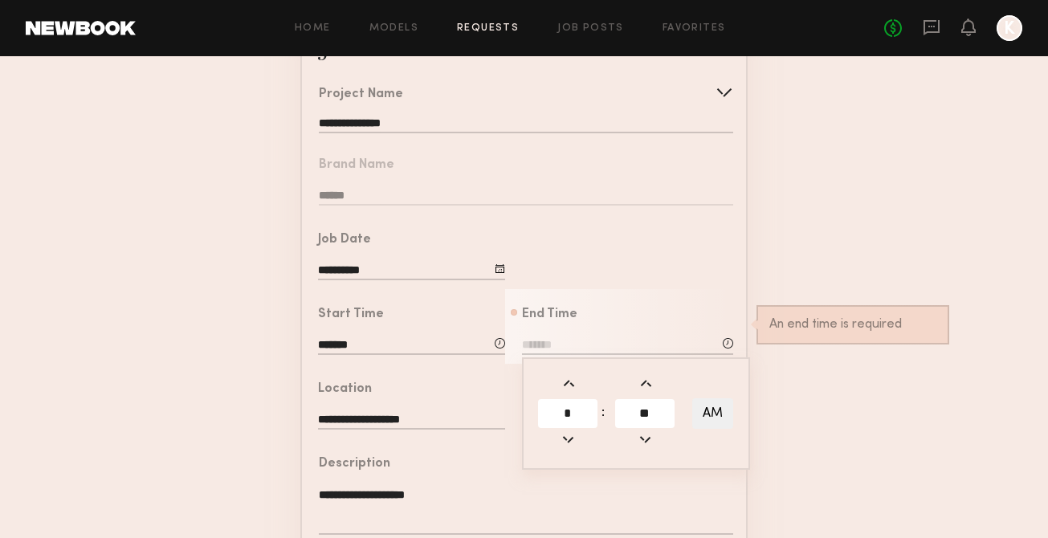
type input "**"
click at [656, 257] on div at bounding box center [625, 251] width 241 height 75
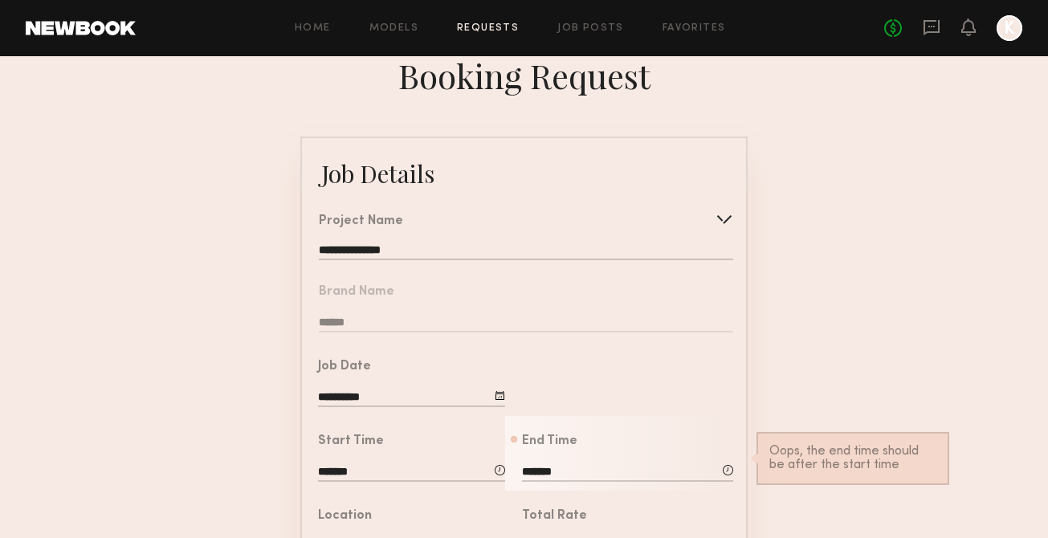
scroll to position [0, 0]
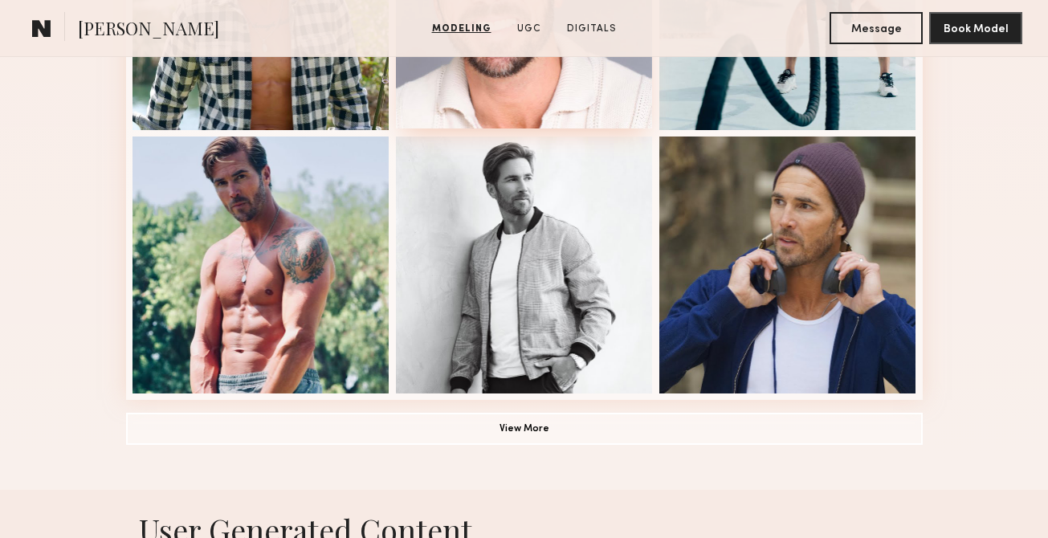
scroll to position [1338, 0]
